Goal: Task Accomplishment & Management: Manage account settings

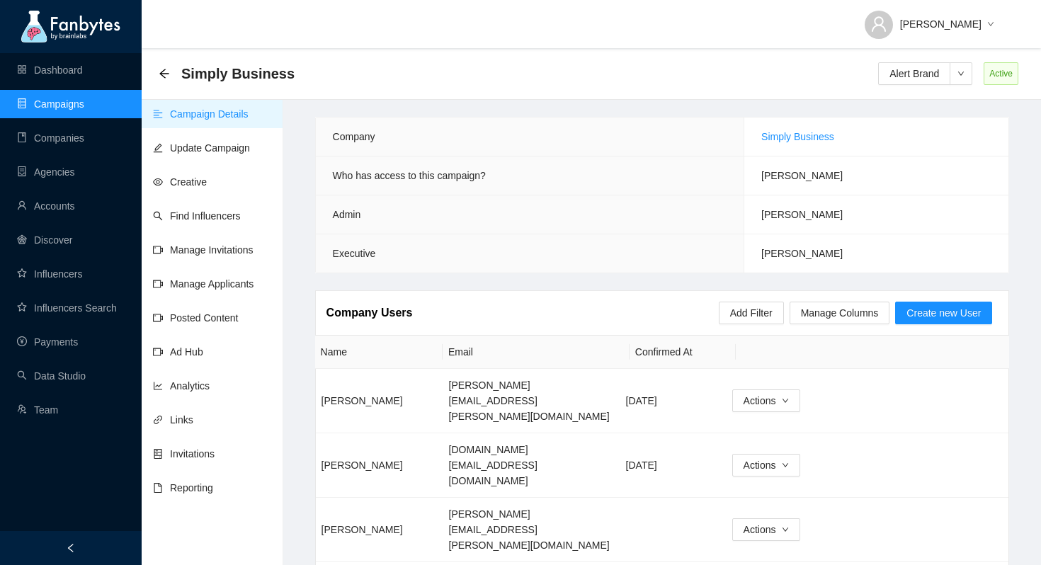
scroll to position [1223, 0]
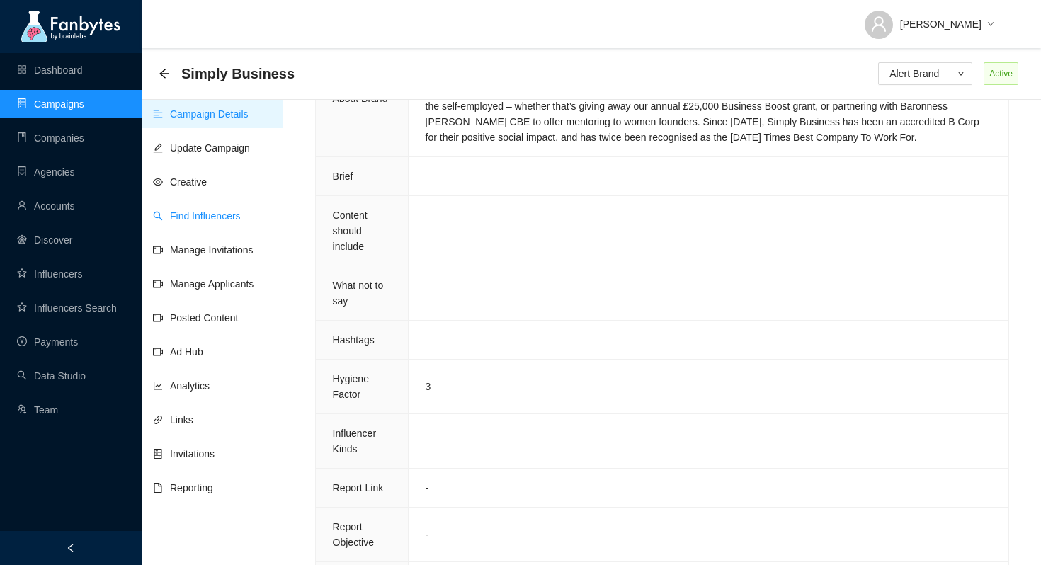
click at [212, 217] on link "Find Influencers" at bounding box center [197, 215] width 88 height 11
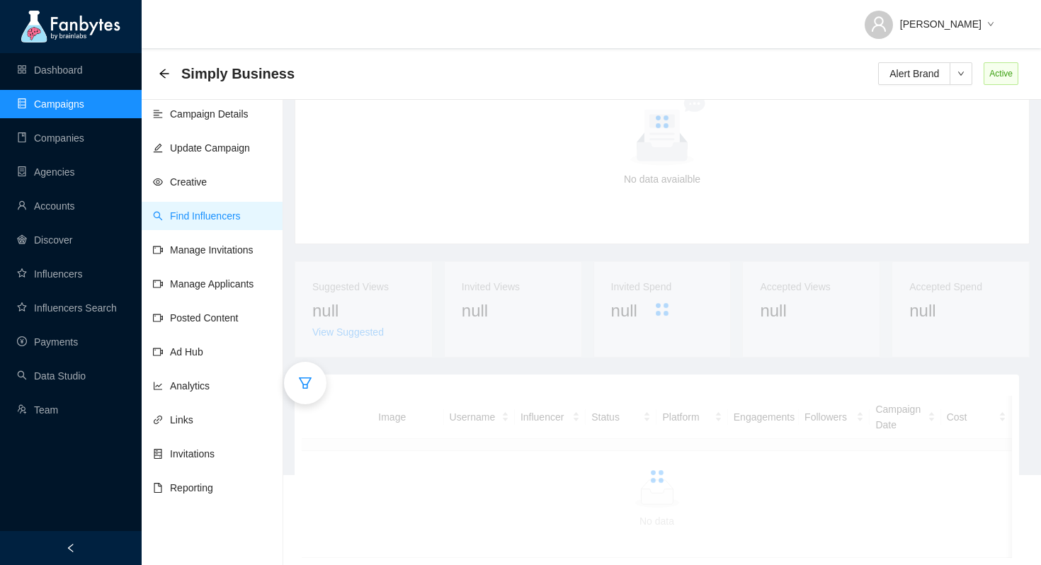
scroll to position [100, 0]
click at [312, 388] on icon "filter" at bounding box center [305, 384] width 14 height 14
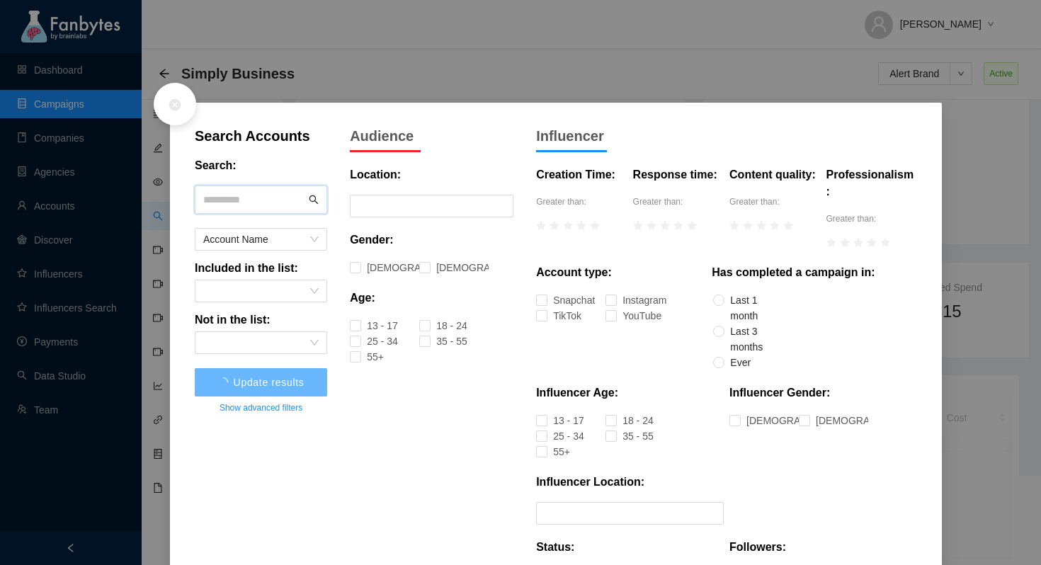
click at [258, 194] on input "text" at bounding box center [254, 199] width 103 height 21
type input "*"
type input "****"
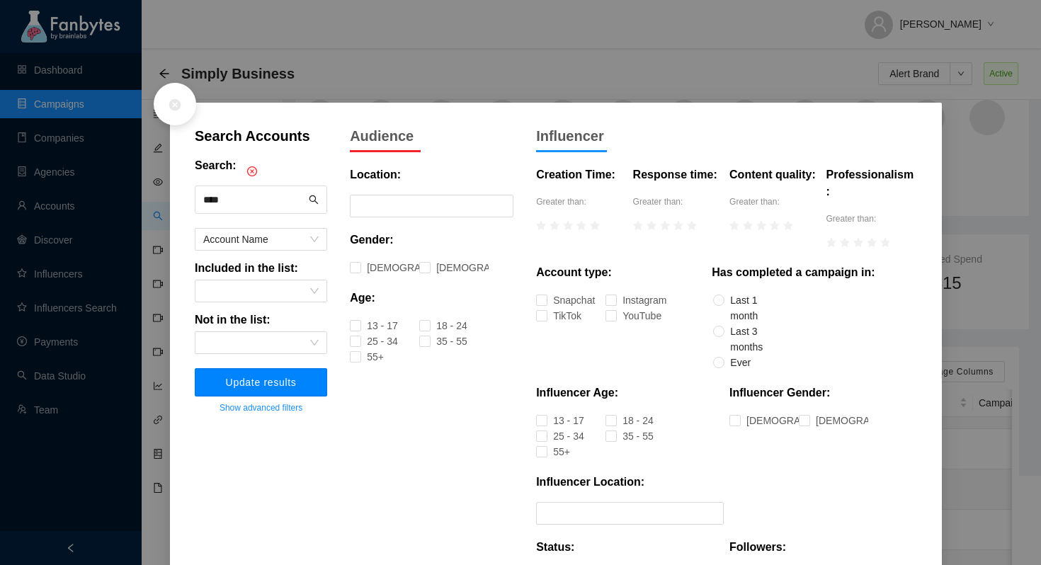
click at [278, 387] on span "Update results" at bounding box center [261, 382] width 71 height 11
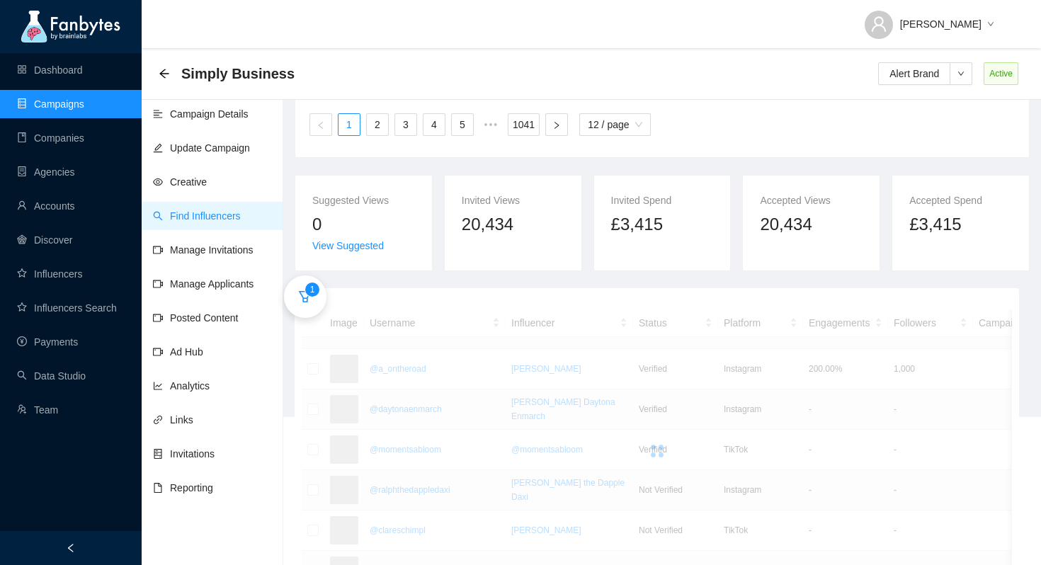
scroll to position [173, 0]
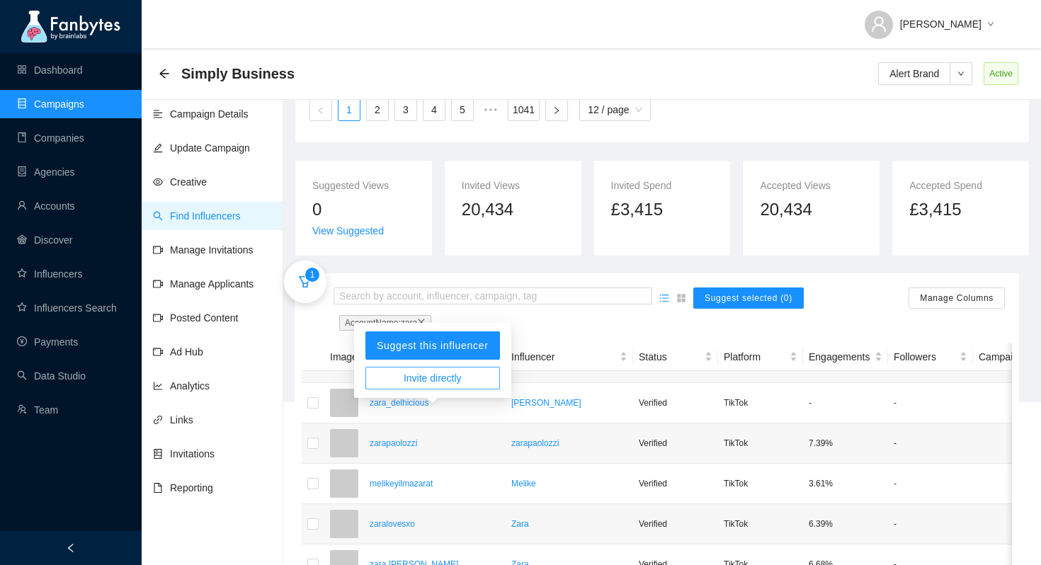
click at [433, 382] on span "Invite directly" at bounding box center [433, 378] width 58 height 16
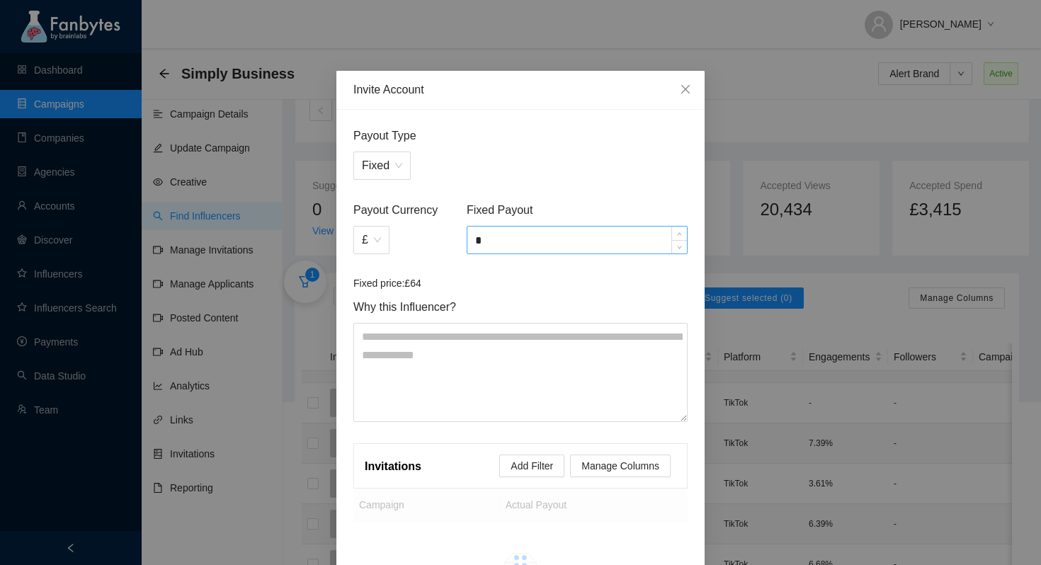
click at [496, 246] on input "*" at bounding box center [576, 240] width 219 height 27
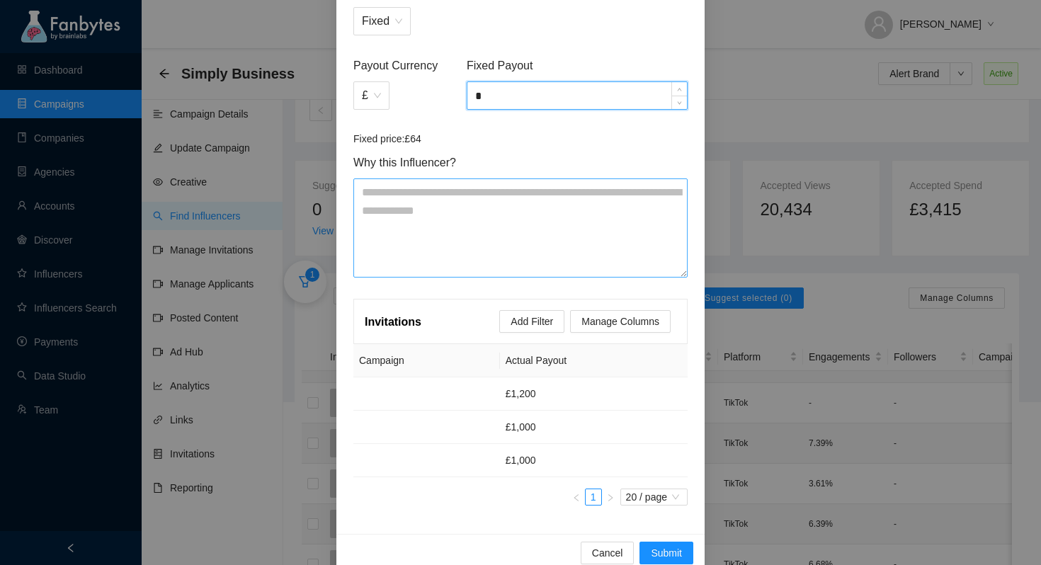
scroll to position [168, 0]
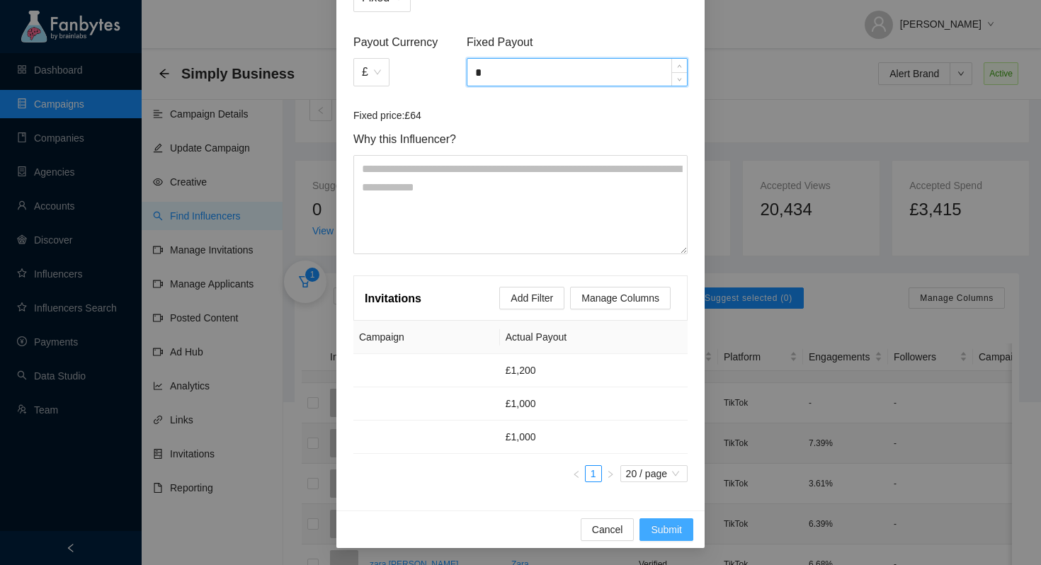
type input "*"
click at [670, 533] on span "Submit" at bounding box center [666, 530] width 31 height 16
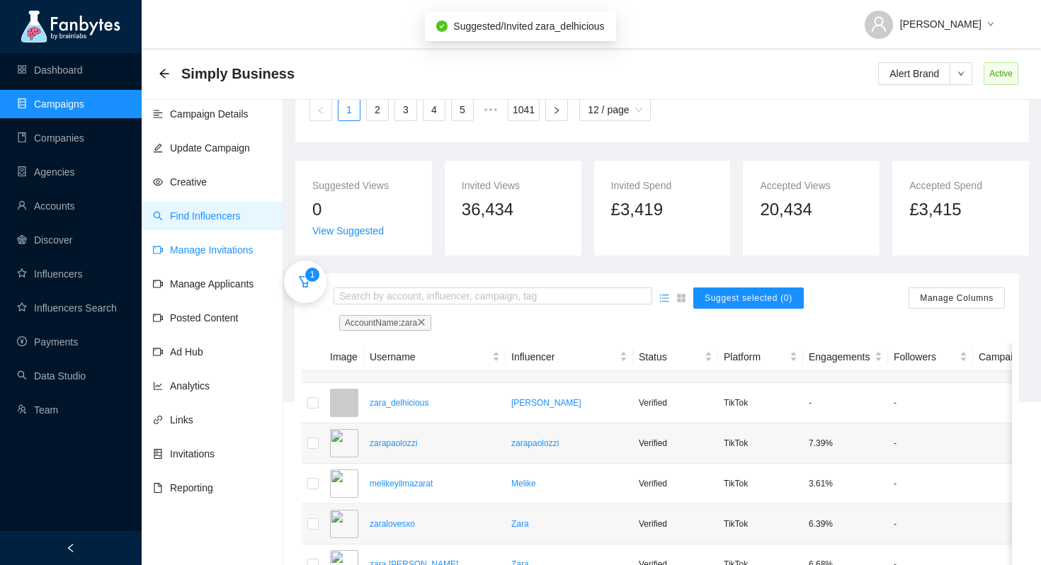
click at [246, 253] on link "Manage Invitations" at bounding box center [203, 249] width 101 height 11
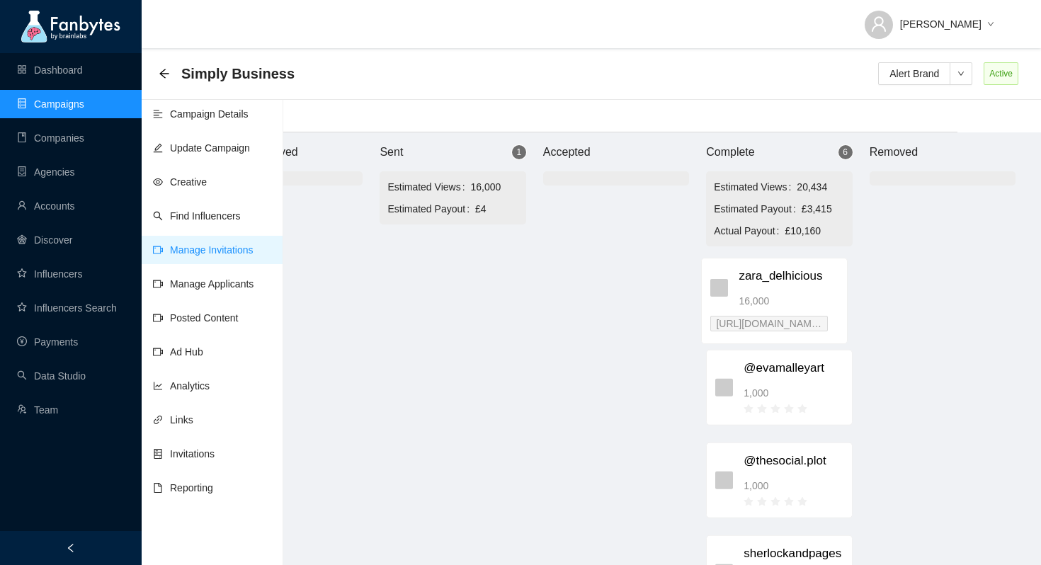
drag, startPoint x: 562, startPoint y: 297, endPoint x: 809, endPoint y: 310, distance: 247.4
click at [809, 310] on div "Brand Approved Sent 1 Estimated Views 16,000 Estimated Payout £4 zara_delhiciou…" at bounding box center [616, 348] width 850 height 433
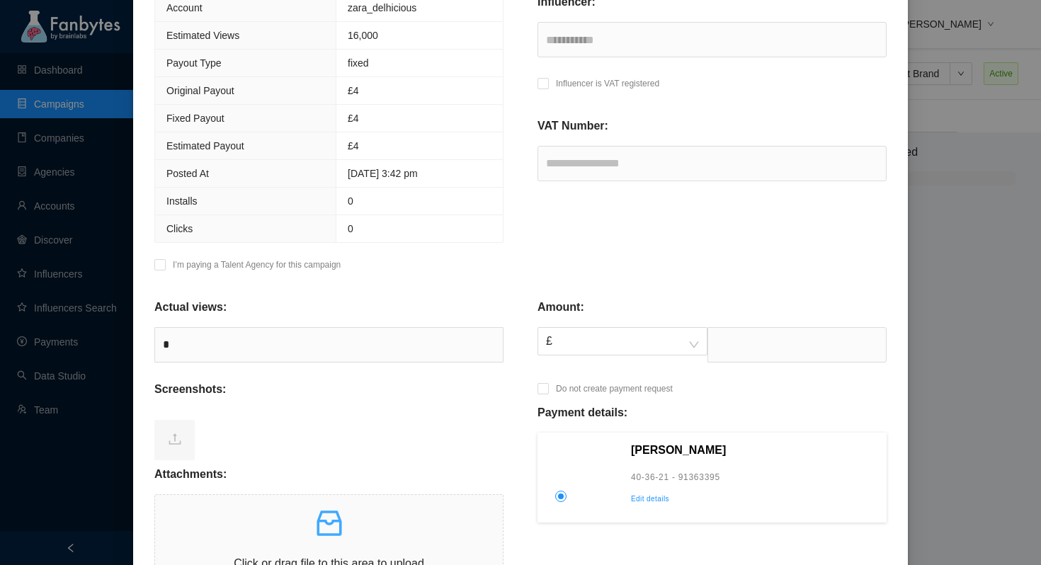
scroll to position [285, 0]
click at [746, 336] on input "text" at bounding box center [796, 344] width 179 height 35
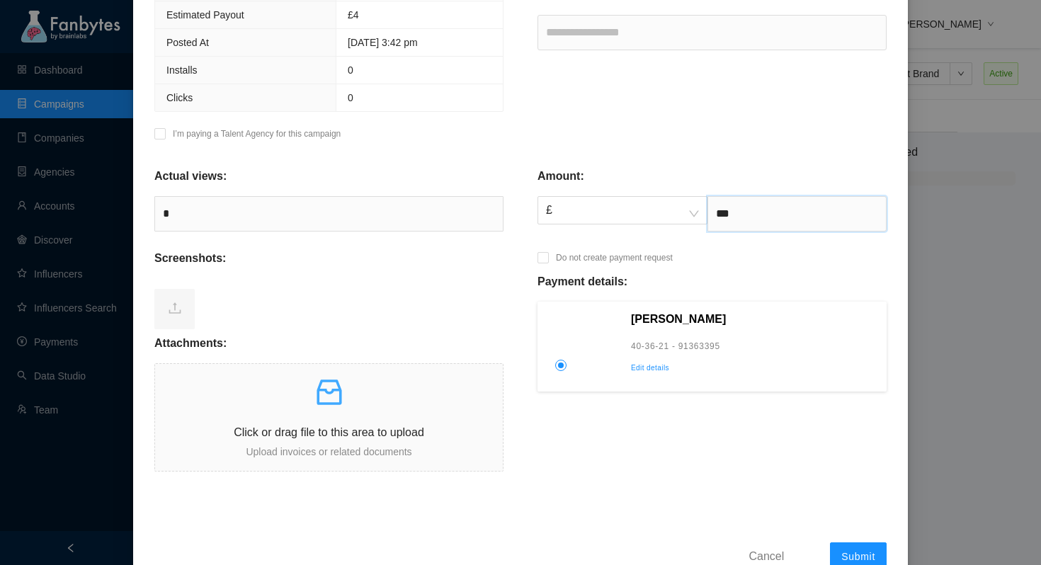
scroll to position [456, 0]
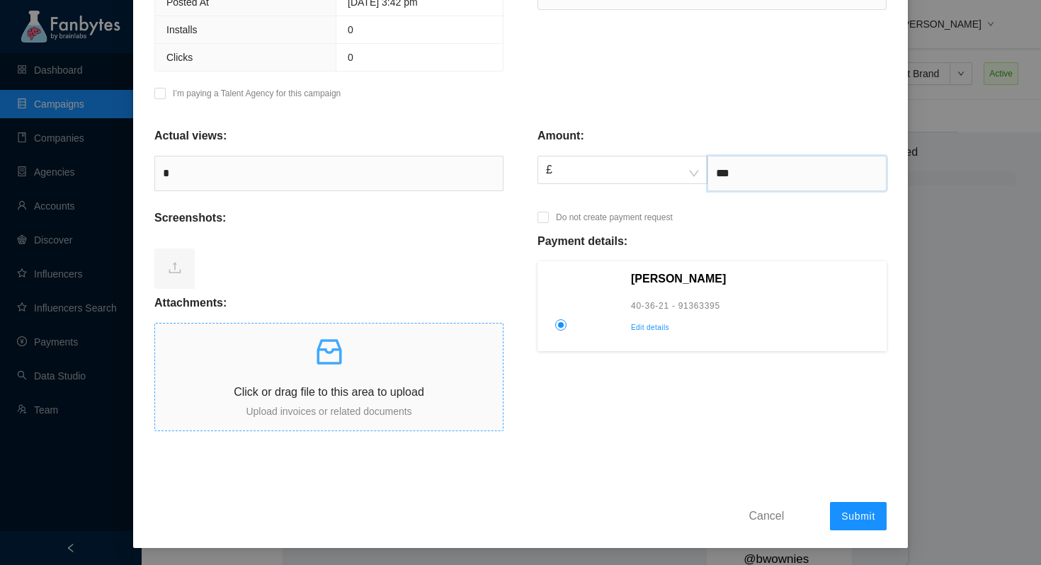
type input "***"
click at [307, 355] on p at bounding box center [329, 352] width 348 height 34
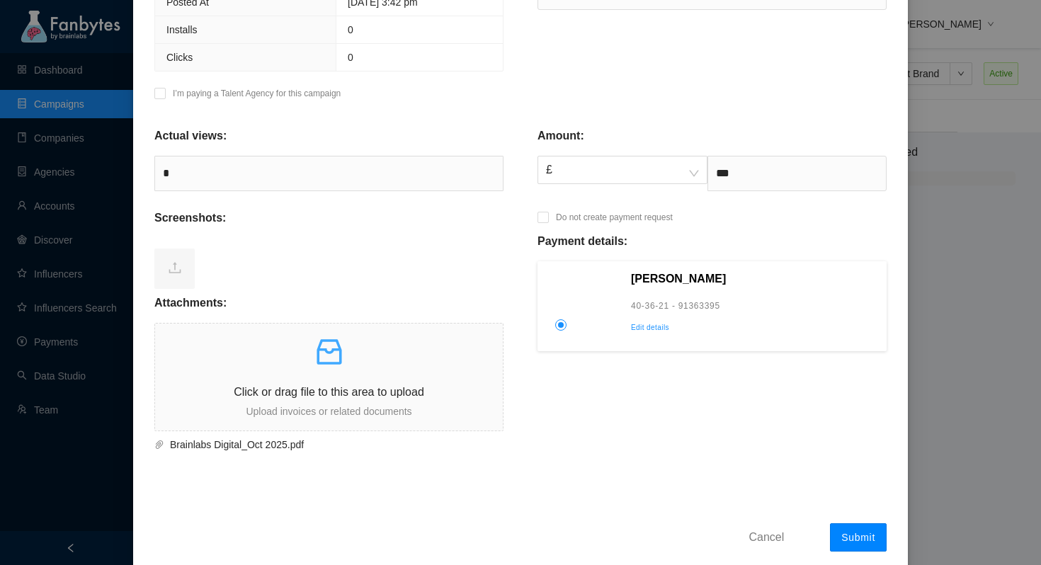
click at [857, 535] on span "Submit" at bounding box center [858, 537] width 34 height 11
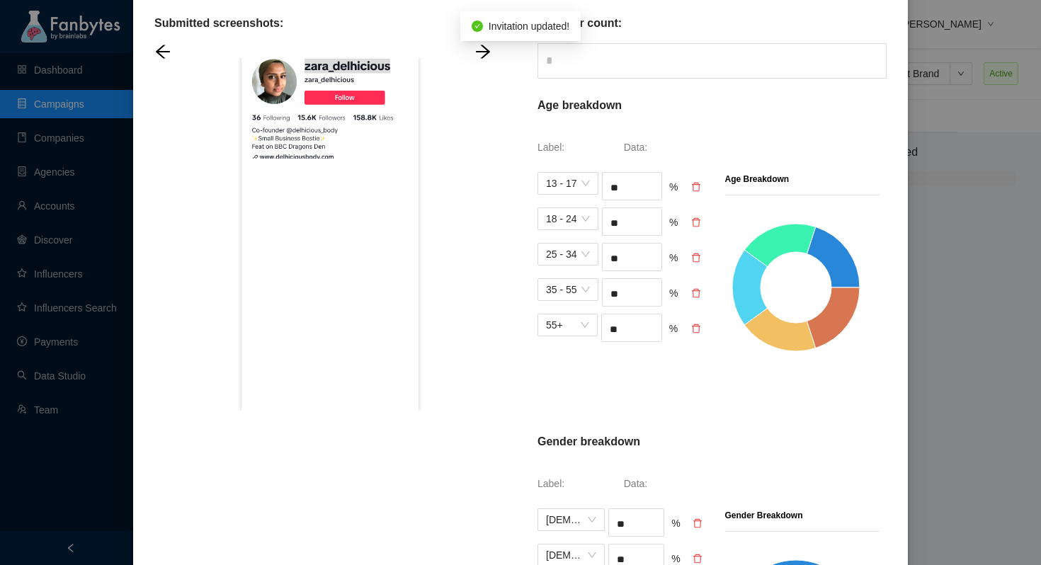
scroll to position [695, 0]
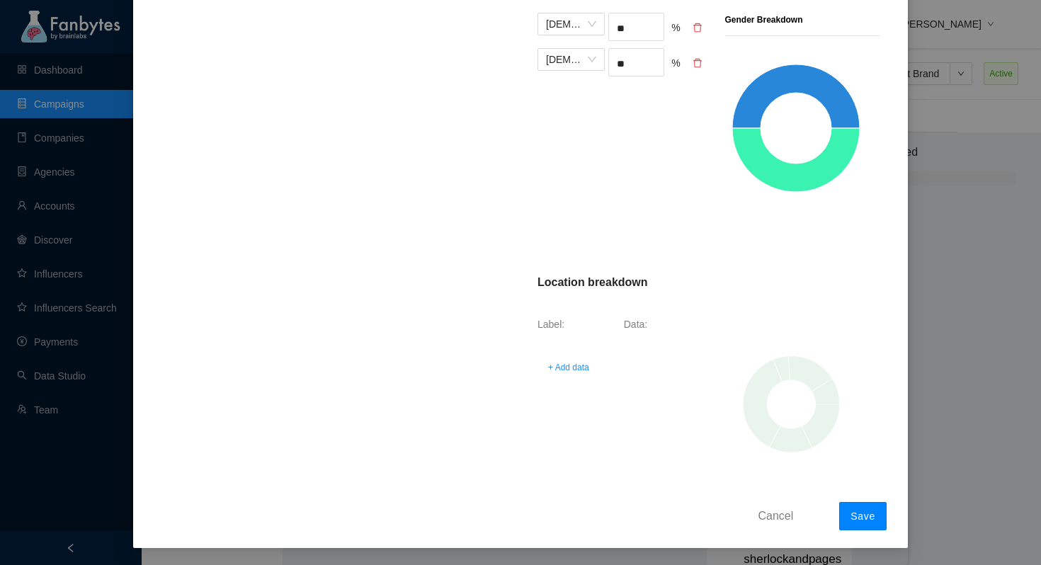
click at [857, 511] on span "Save" at bounding box center [862, 515] width 25 height 11
click at [584, 381] on div "+ Add data You must add at least one breakdown" at bounding box center [622, 405] width 181 height 127
click at [584, 371] on span "+ Add data" at bounding box center [568, 367] width 41 height 14
click at [573, 362] on span at bounding box center [567, 360] width 43 height 21
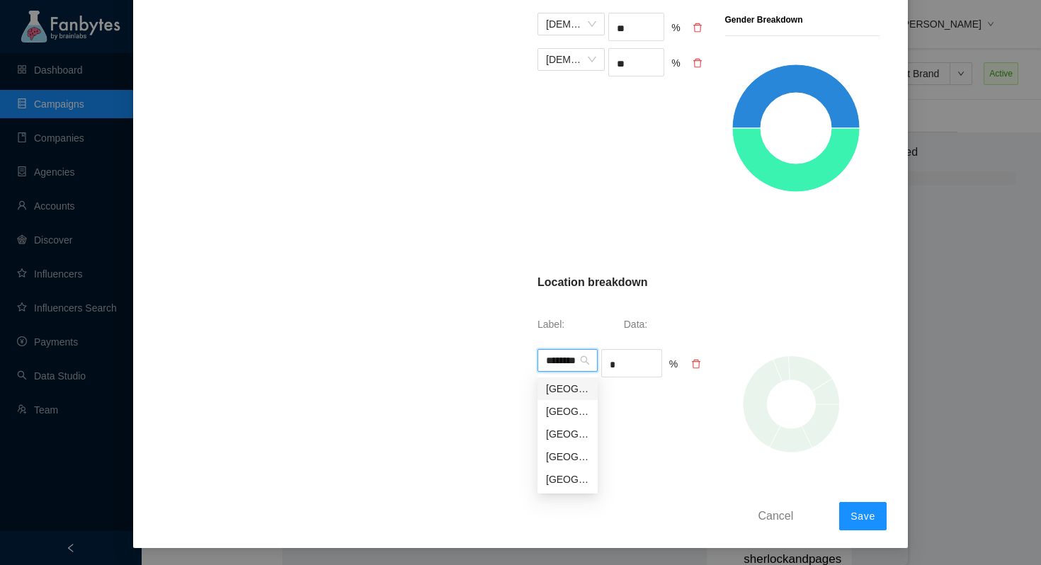
type input "*********"
click at [563, 385] on div "[GEOGRAPHIC_DATA]" at bounding box center [567, 389] width 43 height 16
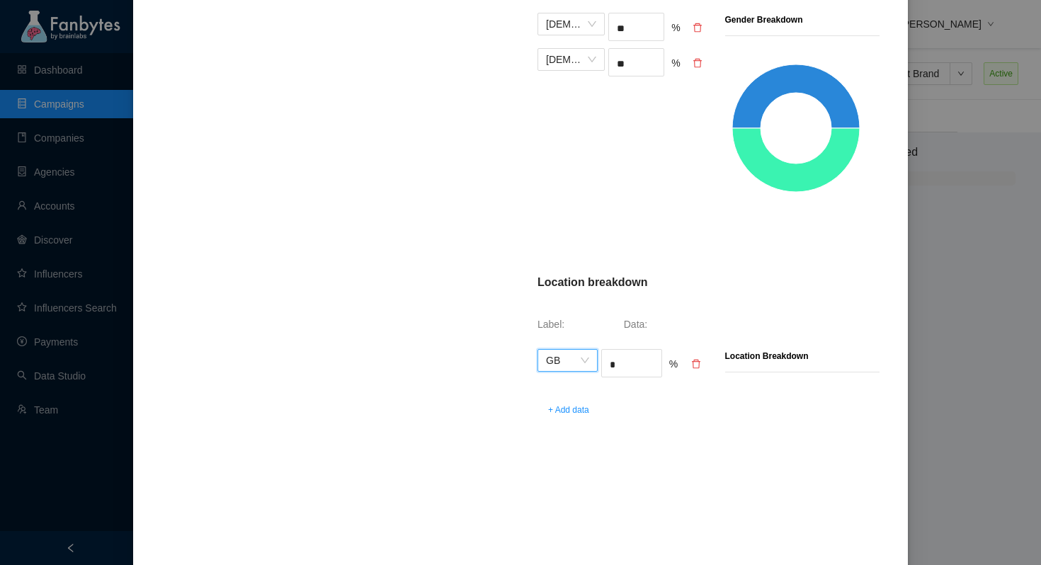
click at [638, 359] on input "*" at bounding box center [631, 364] width 59 height 21
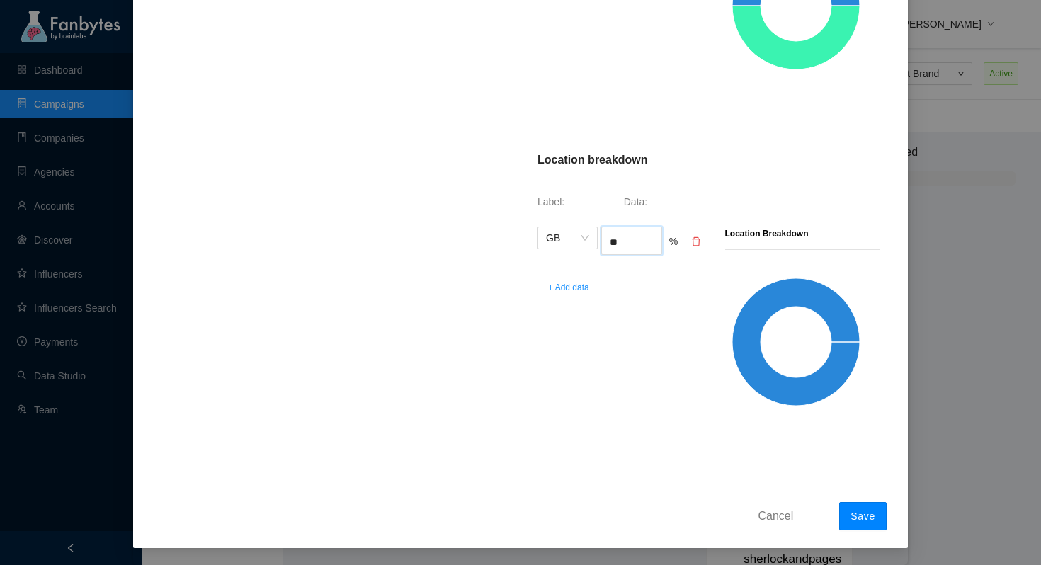
type input "**"
click at [867, 511] on span "Save" at bounding box center [862, 515] width 25 height 11
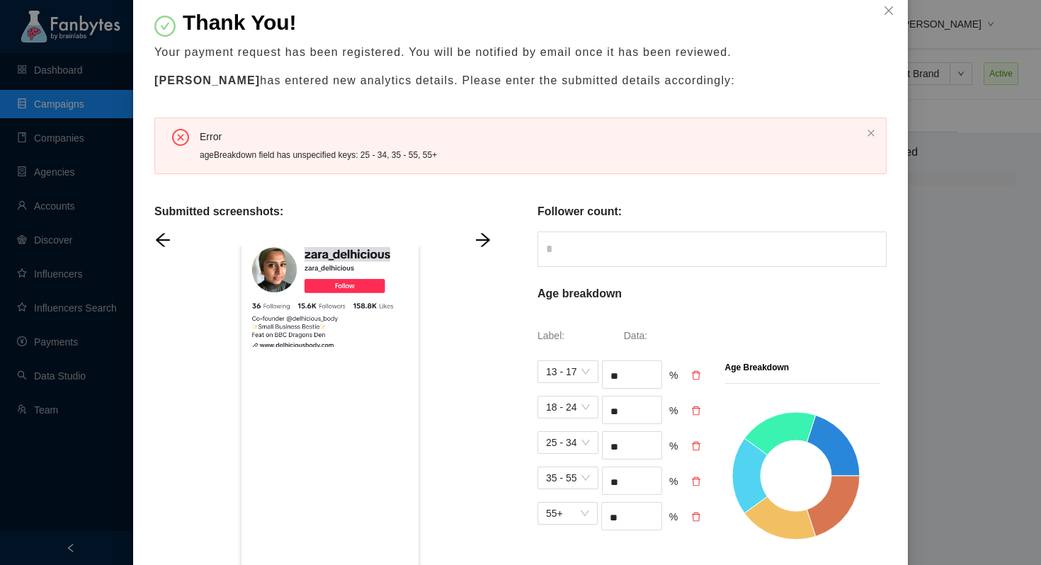
scroll to position [88, 0]
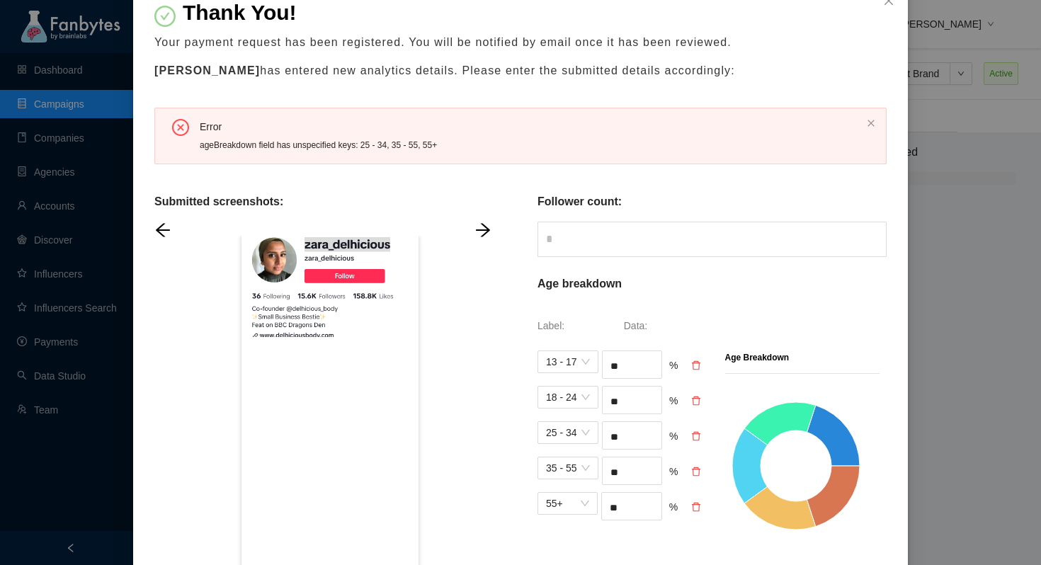
click at [695, 440] on icon "delete" at bounding box center [696, 436] width 8 height 9
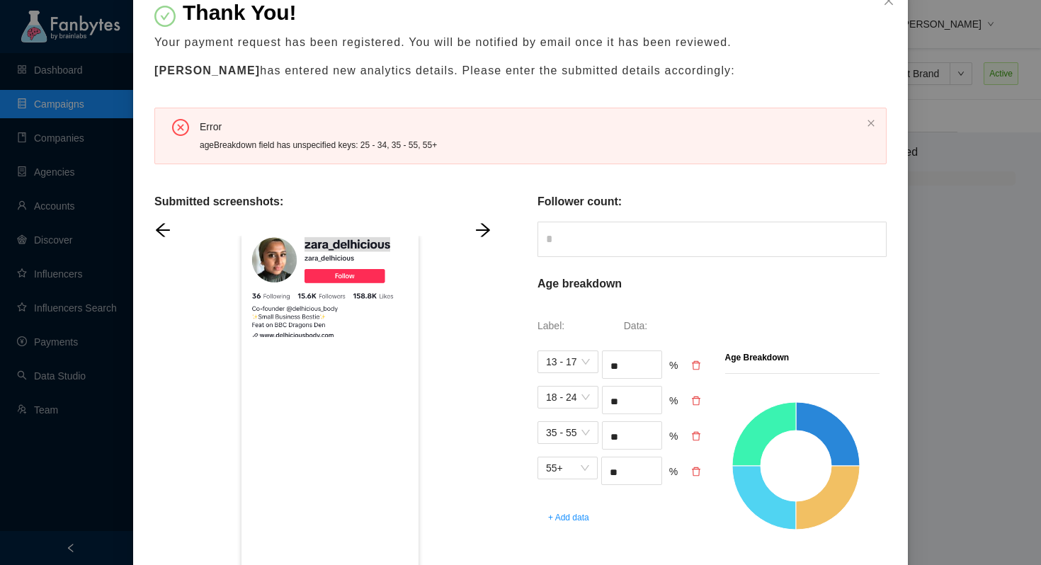
click at [695, 440] on icon "delete" at bounding box center [696, 436] width 8 height 9
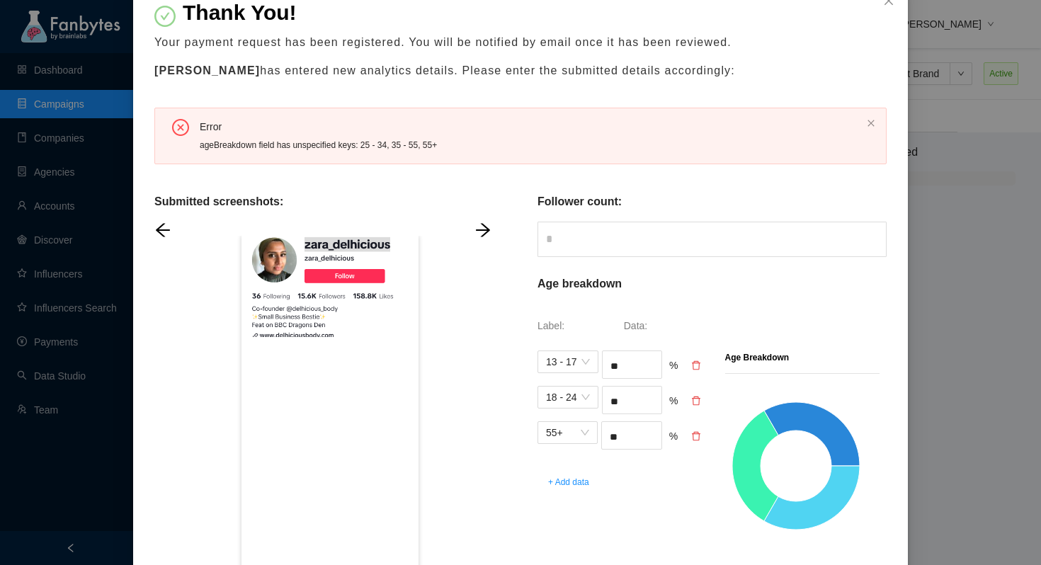
click at [695, 440] on icon "delete" at bounding box center [696, 436] width 8 height 9
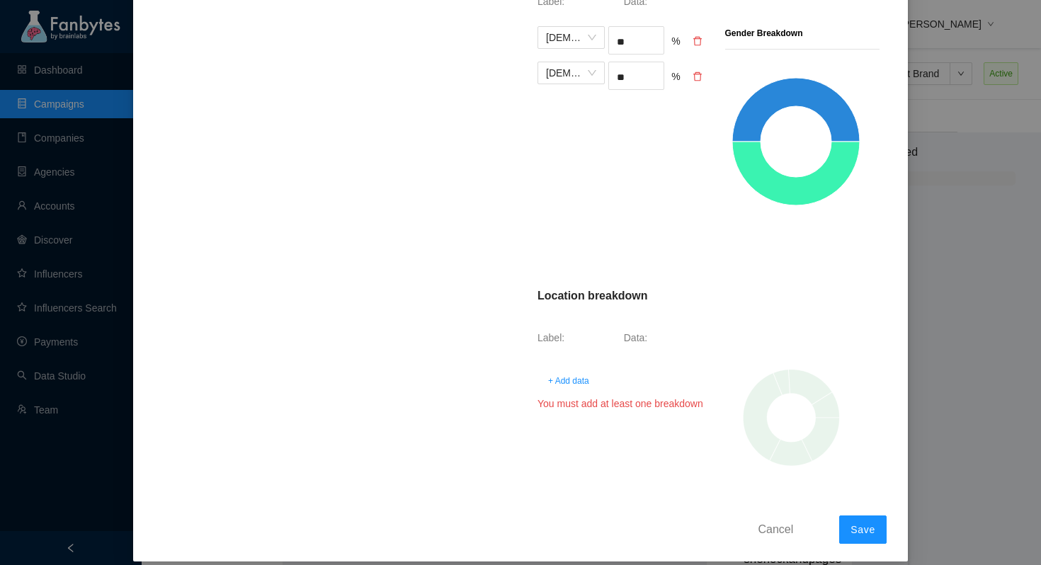
scroll to position [762, 0]
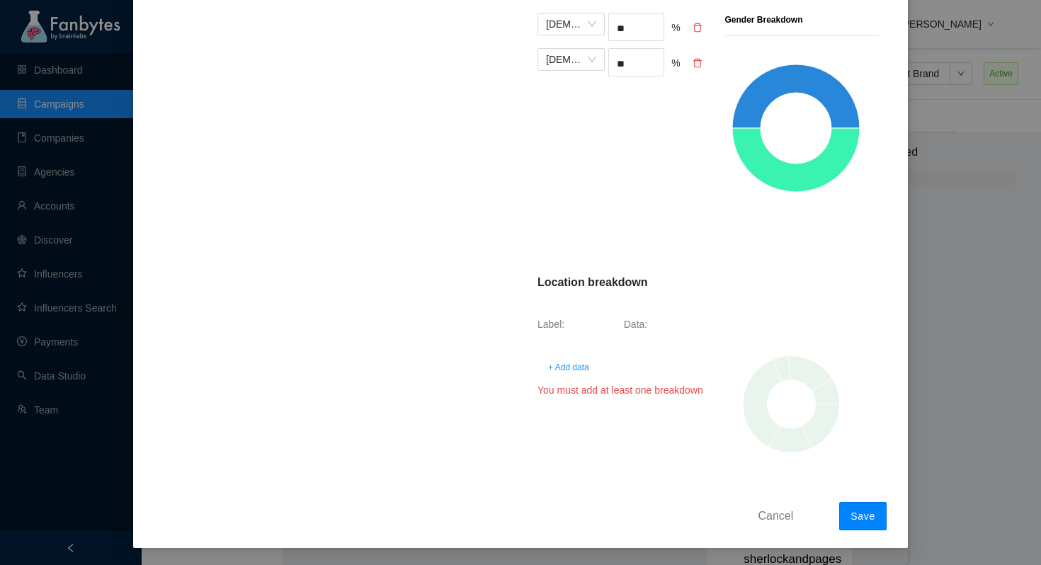
click at [861, 515] on span "Save" at bounding box center [862, 515] width 25 height 11
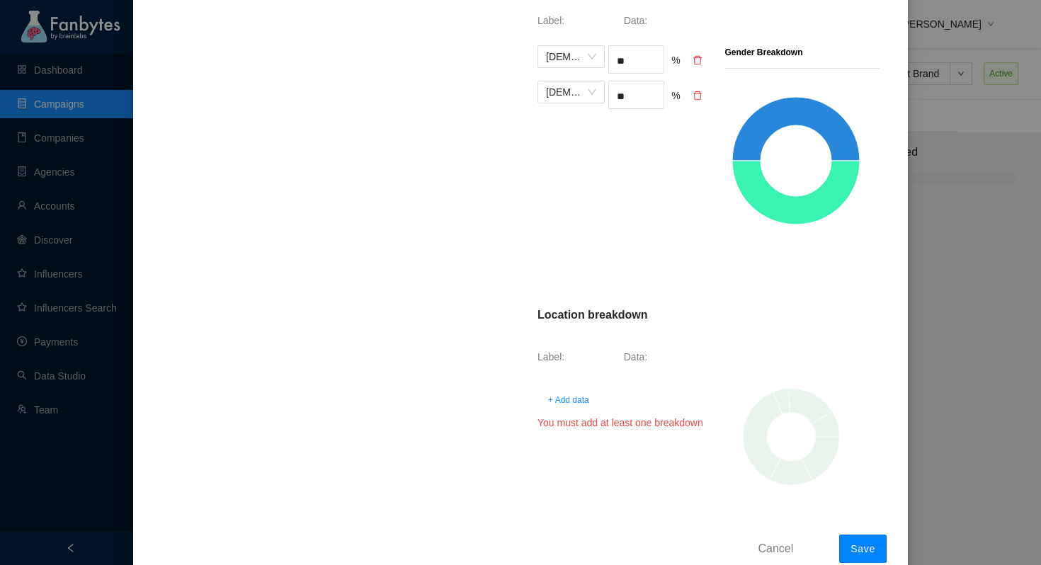
scroll to position [731, 0]
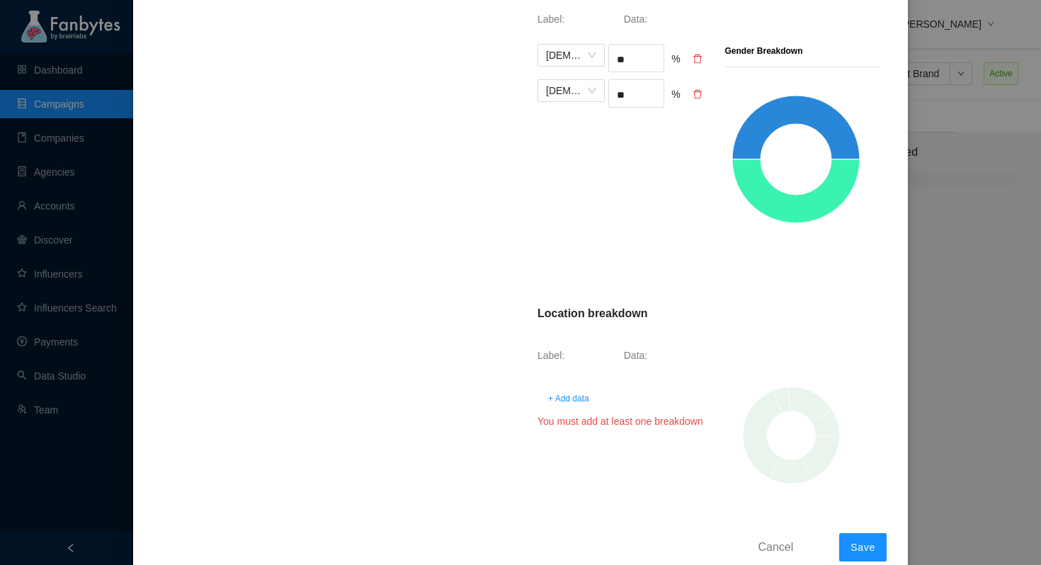
click at [564, 399] on span "+ Add data" at bounding box center [568, 399] width 41 height 14
click at [566, 396] on span at bounding box center [567, 391] width 43 height 21
type input "**********"
click at [571, 420] on div "[GEOGRAPHIC_DATA]" at bounding box center [567, 420] width 43 height 16
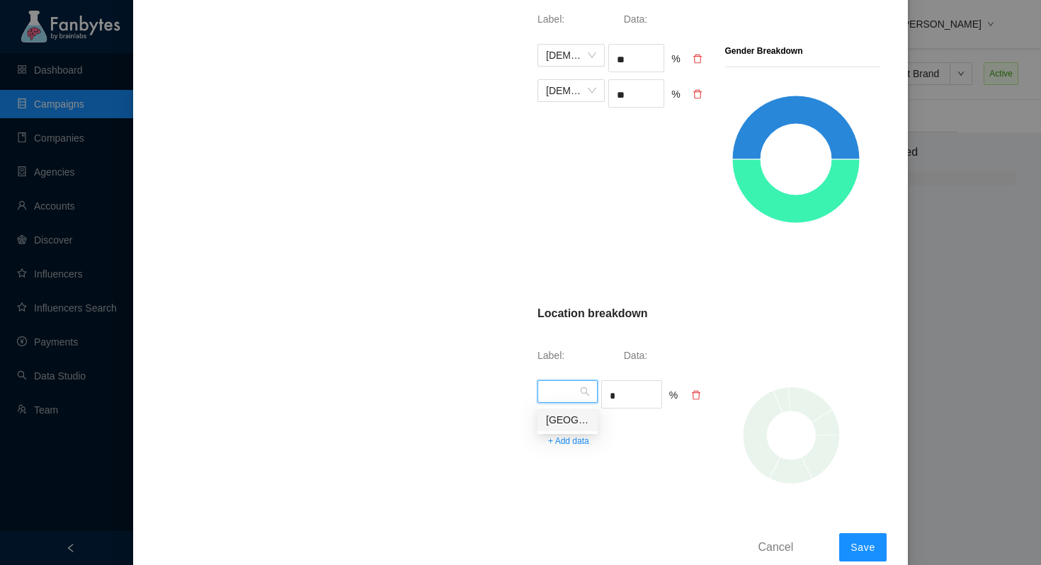
scroll to position [0, 0]
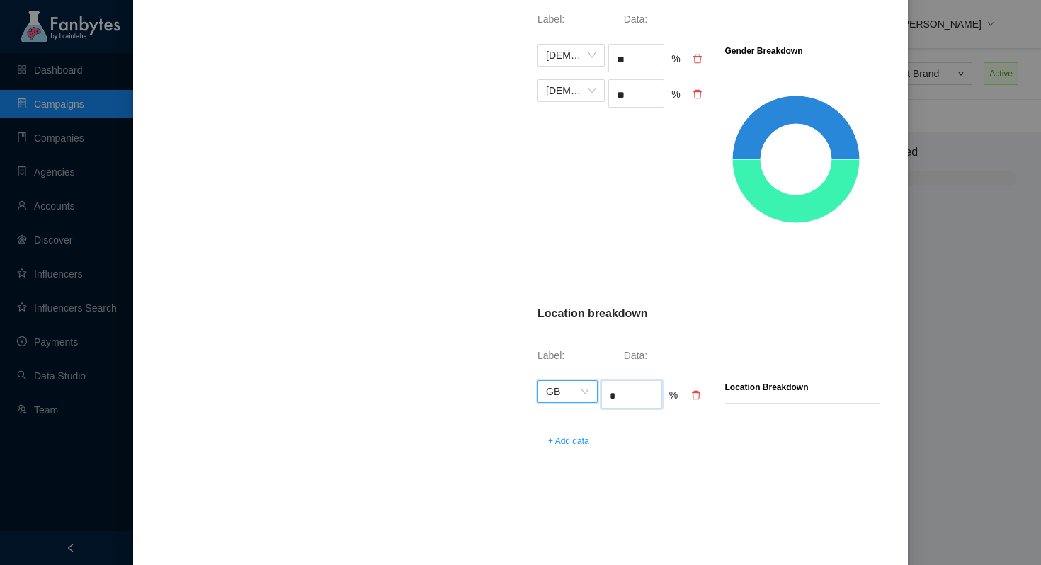
click at [634, 387] on input "*" at bounding box center [631, 395] width 59 height 21
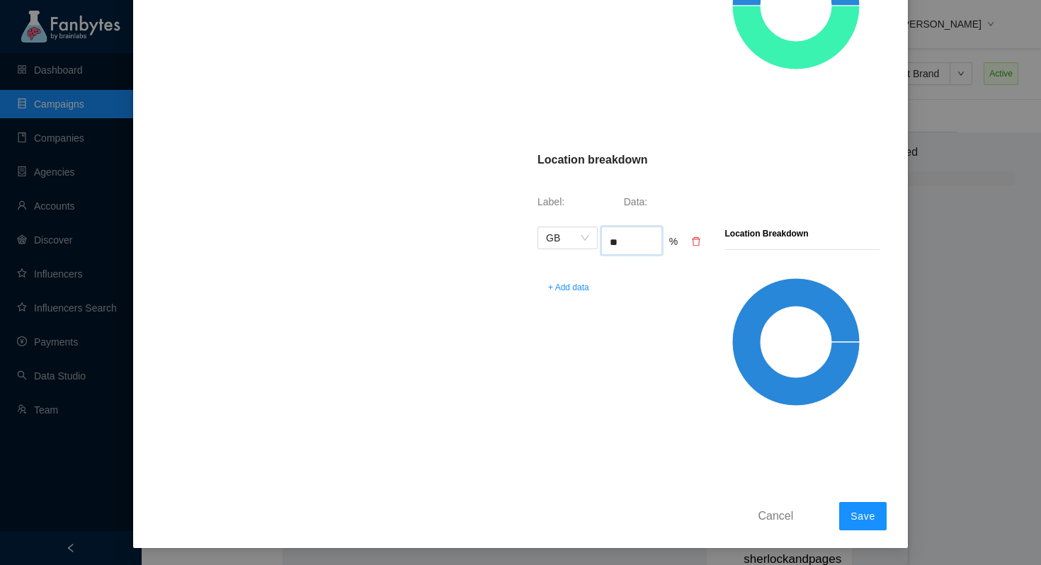
scroll to position [884, 0]
type input "**"
click at [859, 526] on button "Save" at bounding box center [862, 517] width 47 height 28
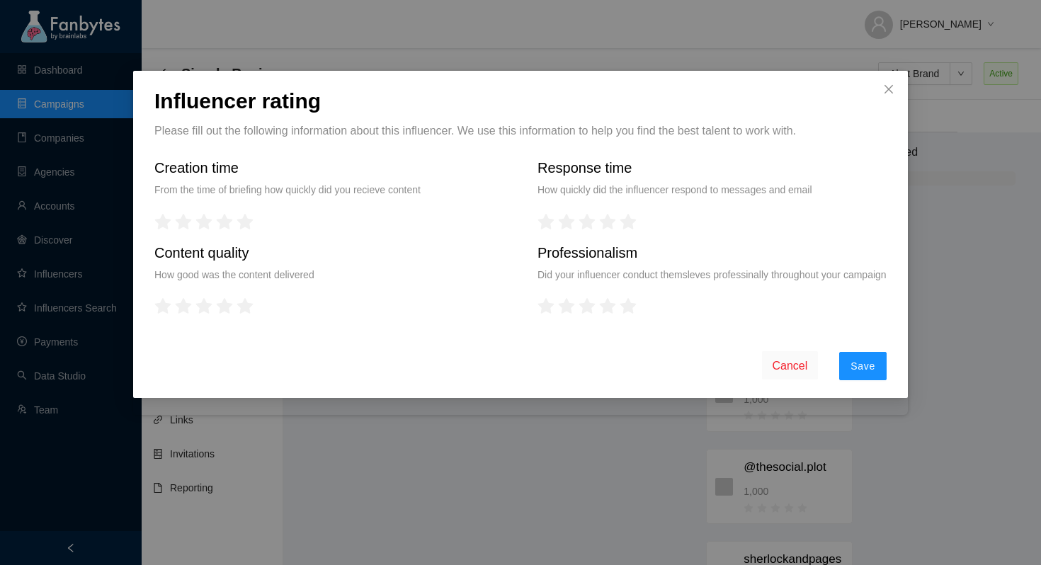
scroll to position [0, 0]
click at [856, 372] on span "Save" at bounding box center [862, 365] width 25 height 11
